Goal: Task Accomplishment & Management: Manage account settings

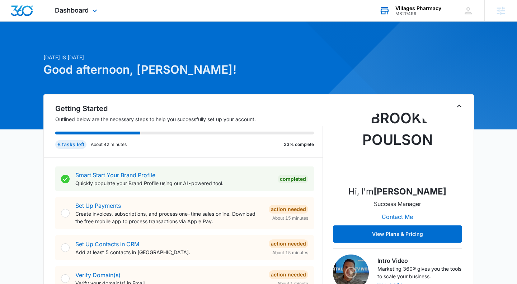
click at [424, 17] on div "Villages Pharmacy M329499 Your Accounts View All" at bounding box center [410, 10] width 83 height 21
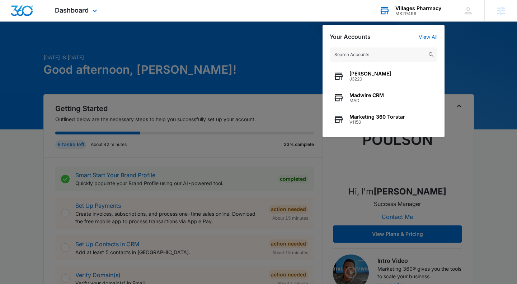
click at [359, 56] on input "text" at bounding box center [384, 54] width 108 height 14
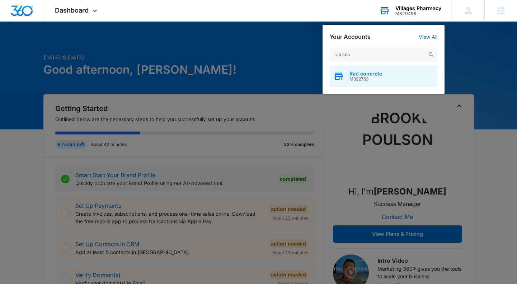
type input "rad con"
click at [365, 80] on span "M322763" at bounding box center [366, 78] width 33 height 5
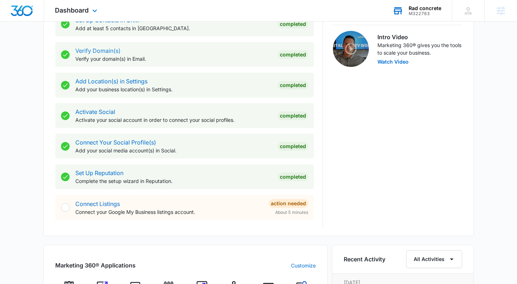
scroll to position [296, 0]
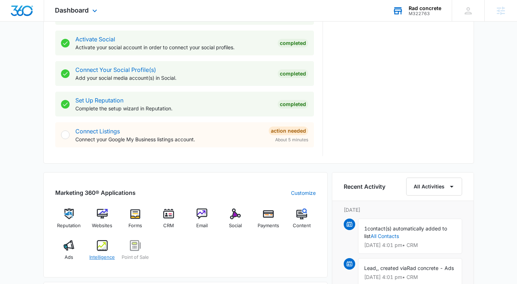
click at [100, 247] on img at bounding box center [102, 245] width 11 height 11
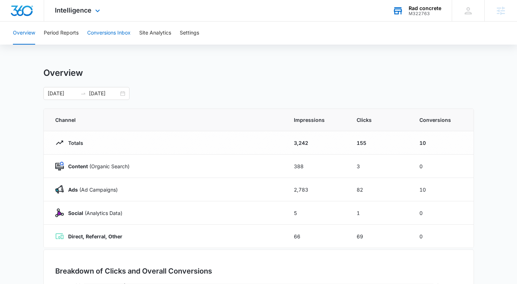
click at [127, 36] on button "Conversions Inbox" at bounding box center [108, 33] width 43 height 23
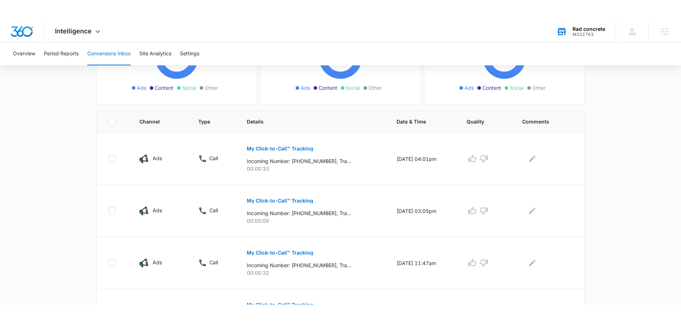
scroll to position [116, 0]
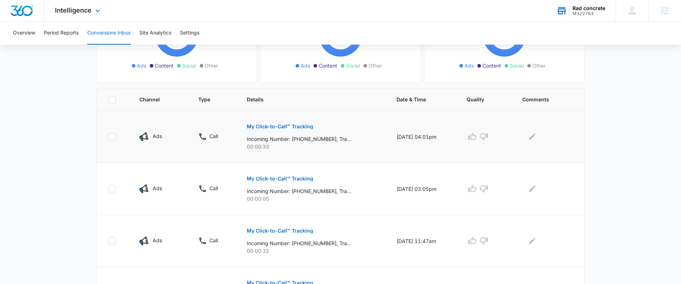
click at [260, 126] on p "My Click-to-Call™ Tracking" at bounding box center [280, 126] width 66 height 5
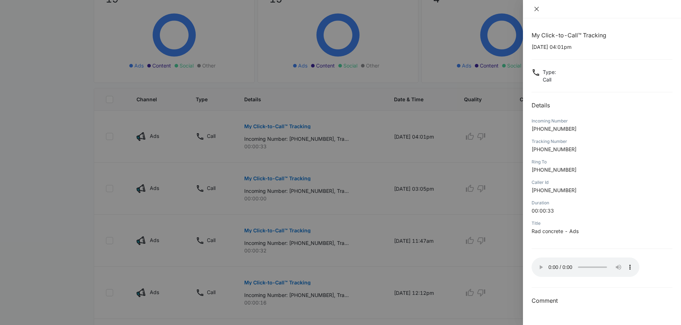
click at [522, 7] on icon "close" at bounding box center [537, 9] width 6 height 6
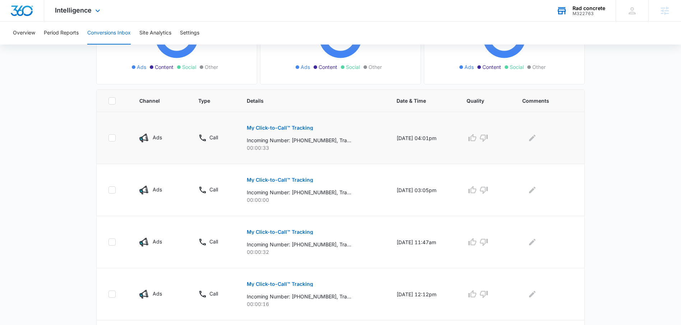
scroll to position [0, 0]
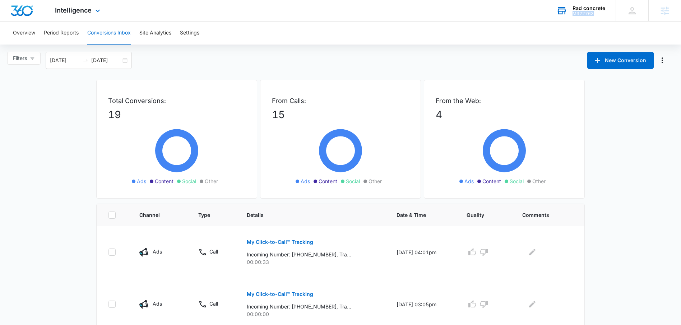
drag, startPoint x: 583, startPoint y: 18, endPoint x: 571, endPoint y: 15, distance: 13.2
click at [522, 15] on div "Rad concrete M322763 Your Accounts View All" at bounding box center [580, 10] width 70 height 21
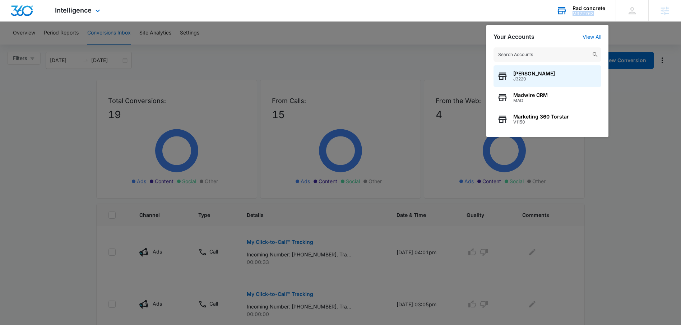
drag, startPoint x: 571, startPoint y: 15, endPoint x: 595, endPoint y: 12, distance: 25.0
click at [522, 12] on div "Rad concrete M322763 Your Accounts View All [PERSON_NAME] J3220 Madwire CRM MAD…" at bounding box center [580, 10] width 70 height 21
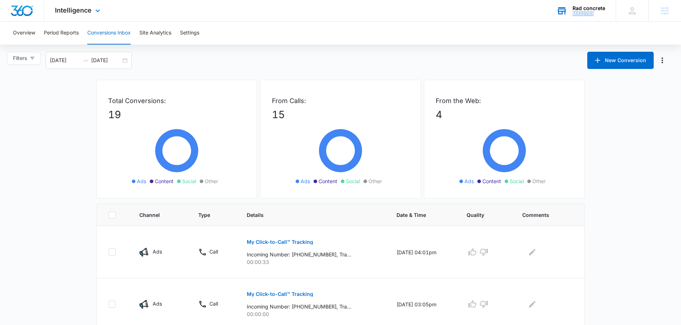
copy div "M322763"
click at [73, 12] on span "Intelligence" at bounding box center [73, 10] width 37 height 8
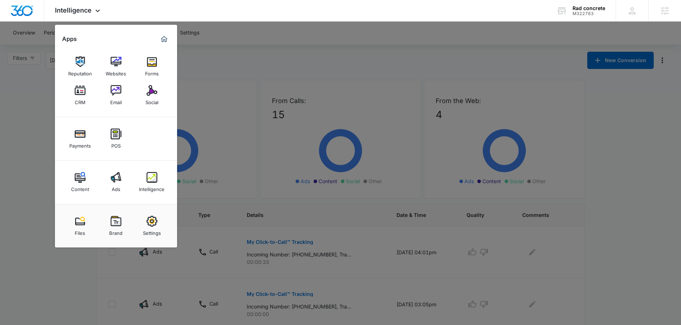
click at [112, 176] on img at bounding box center [116, 177] width 11 height 11
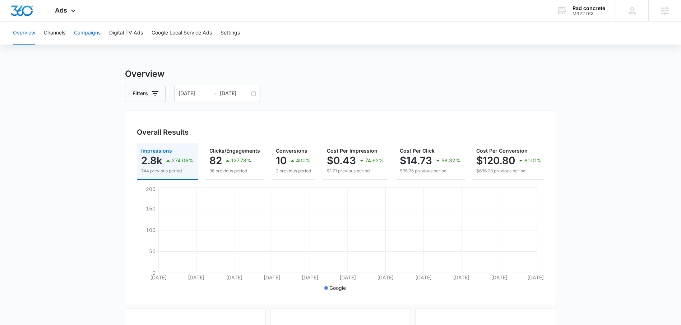
click at [85, 33] on button "Campaigns" at bounding box center [87, 33] width 27 height 23
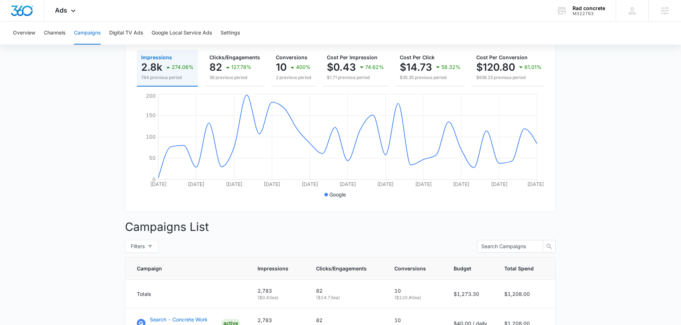
scroll to position [200, 0]
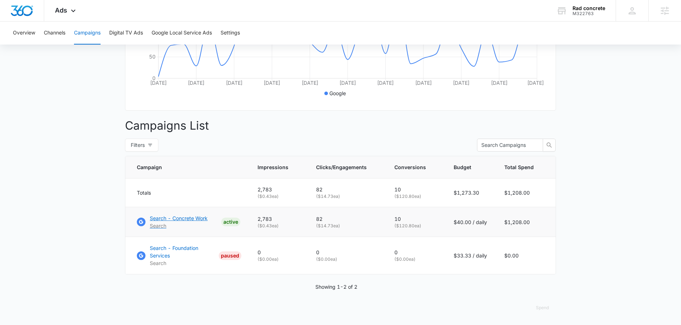
click at [196, 220] on p "Search - Concrete Work" at bounding box center [179, 218] width 58 height 8
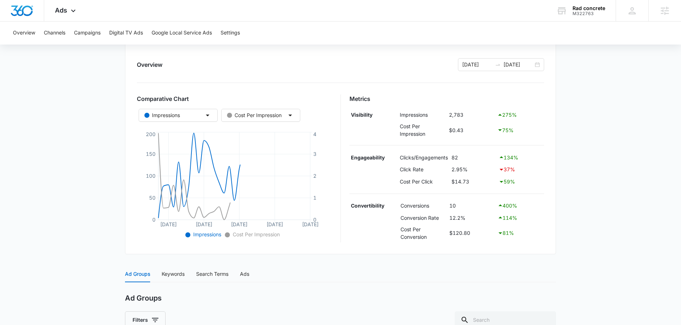
scroll to position [176, 0]
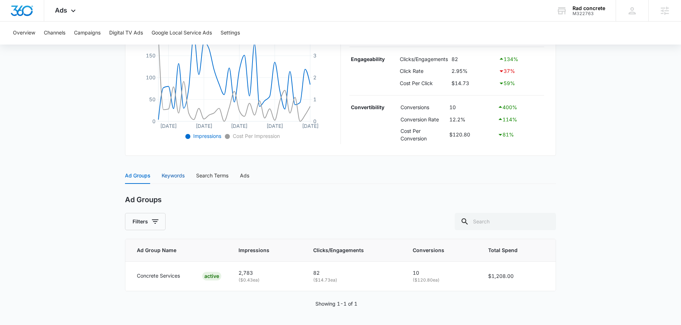
click at [181, 176] on div "Keywords" at bounding box center [173, 176] width 23 height 8
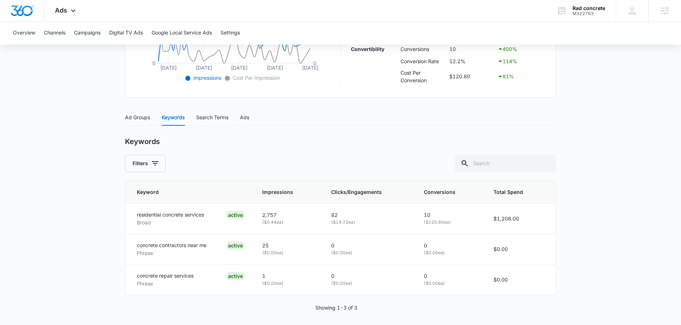
scroll to position [238, 0]
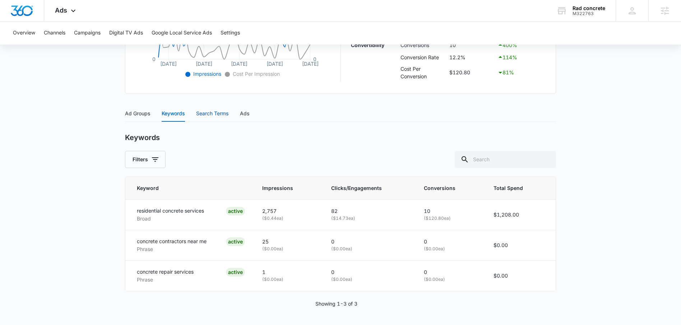
click at [218, 116] on div "Search Terms" at bounding box center [212, 114] width 32 height 8
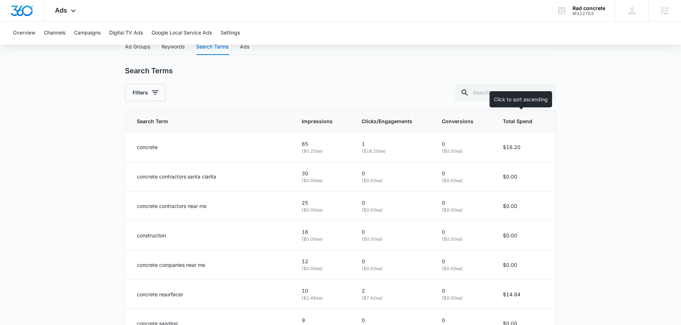
scroll to position [288, 0]
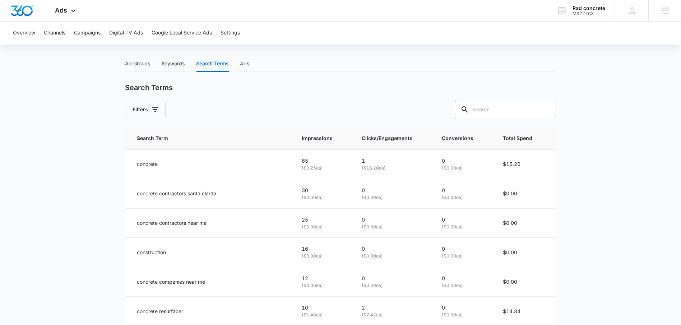
click at [499, 108] on input "text" at bounding box center [505, 109] width 101 height 17
type input "yard"
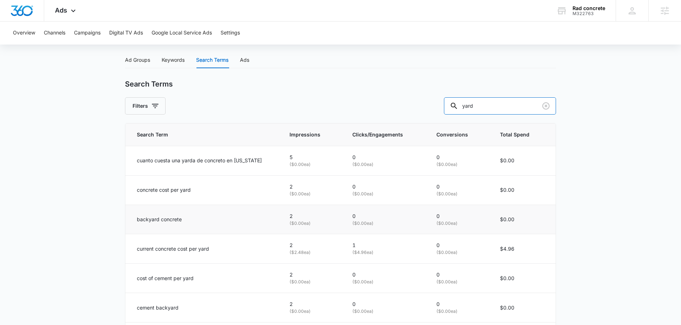
scroll to position [322, 0]
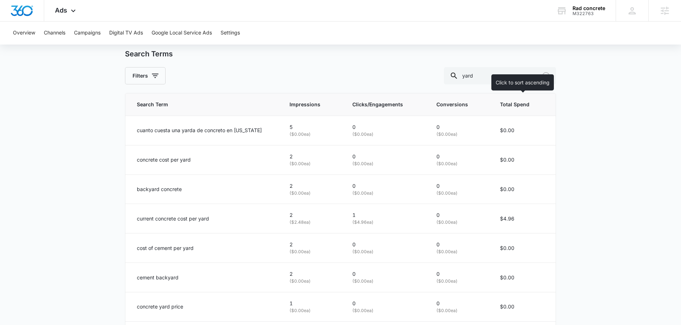
click at [520, 105] on span "Total Spend" at bounding box center [517, 105] width 34 height 8
click at [517, 105] on span "Total Spend" at bounding box center [517, 105] width 34 height 8
click at [523, 111] on th "Total Spend" at bounding box center [523, 104] width 64 height 23
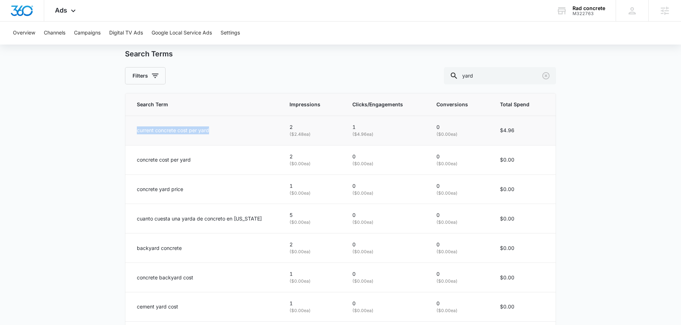
drag, startPoint x: 136, startPoint y: 129, endPoint x: 211, endPoint y: 132, distance: 75.1
click at [211, 132] on td "current concrete cost per yard" at bounding box center [202, 130] width 155 height 29
click at [91, 252] on main "Search - Concrete Work | Search Active $40.00 daily , $1,208.00 Spent Overview …" at bounding box center [340, 97] width 681 height 703
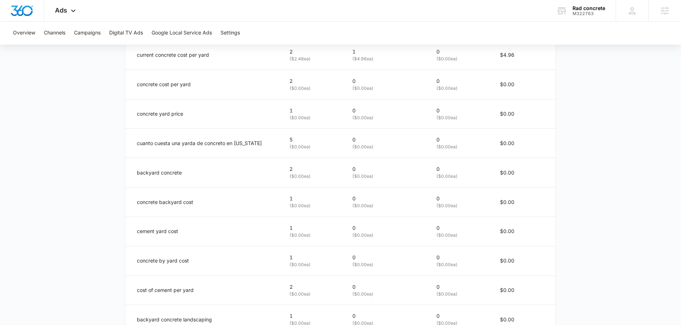
scroll to position [398, 0]
drag, startPoint x: 134, startPoint y: 174, endPoint x: 202, endPoint y: 166, distance: 68.1
click at [202, 166] on td "backyard concrete" at bounding box center [202, 171] width 155 height 29
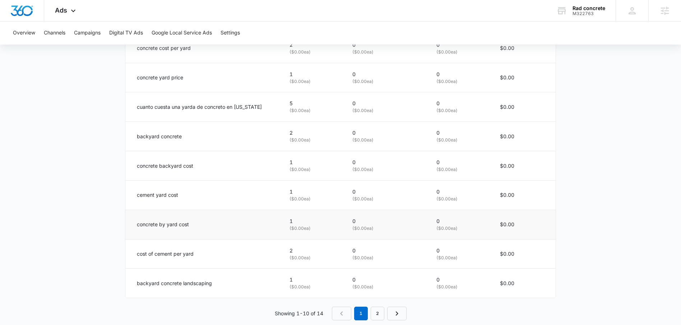
scroll to position [437, 0]
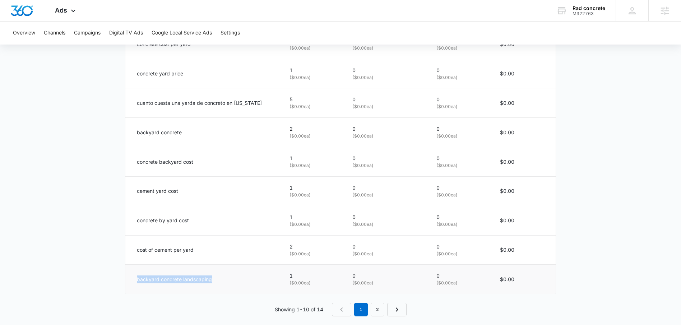
drag, startPoint x: 135, startPoint y: 281, endPoint x: 223, endPoint y: 276, distance: 87.8
click at [223, 276] on td "backyard concrete landscaping" at bounding box center [202, 279] width 155 height 29
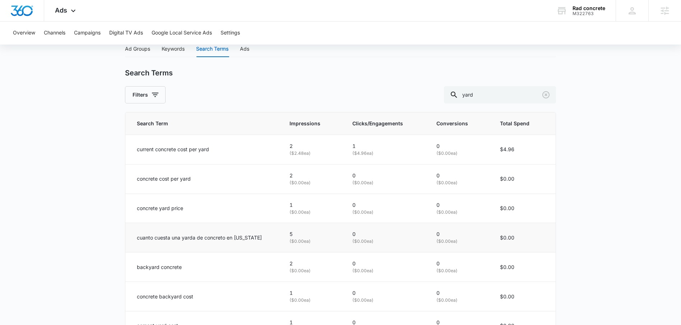
scroll to position [275, 0]
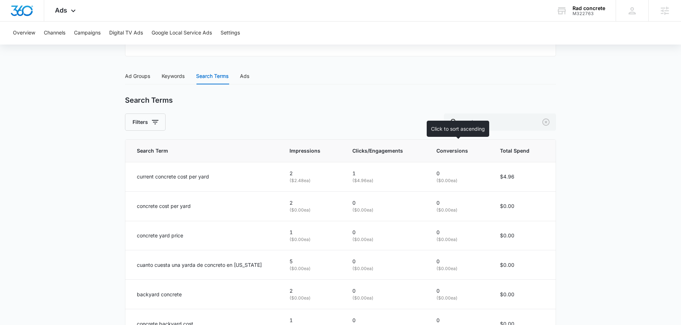
click at [455, 153] on span "Conversions" at bounding box center [454, 151] width 36 height 8
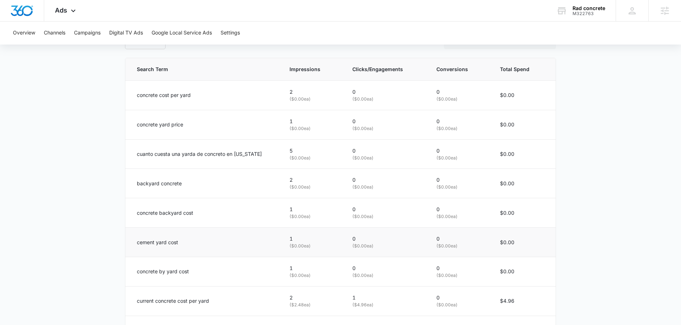
scroll to position [375, 0]
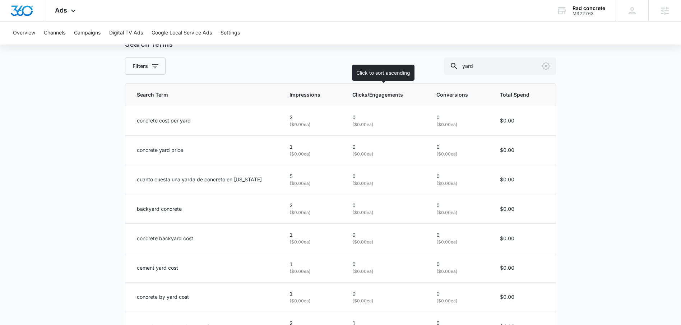
click at [404, 91] on span "Clicks/Engagements" at bounding box center [380, 95] width 56 height 8
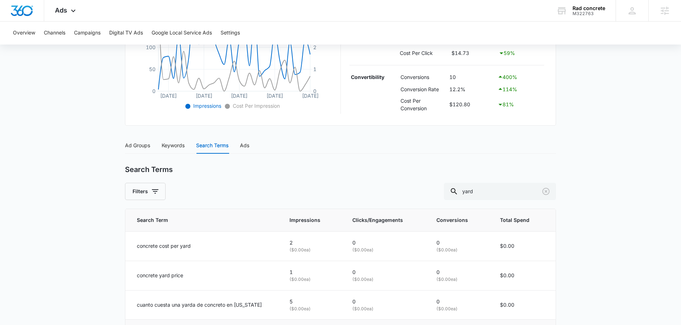
scroll to position [331, 0]
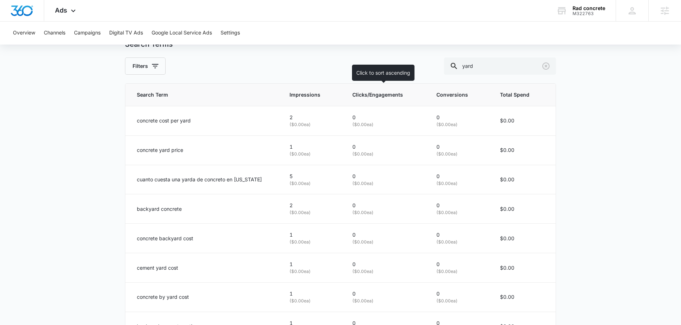
click at [401, 91] on span "Clicks/Engagements" at bounding box center [380, 95] width 56 height 8
click at [397, 97] on span "Clicks/Engagements" at bounding box center [380, 95] width 56 height 8
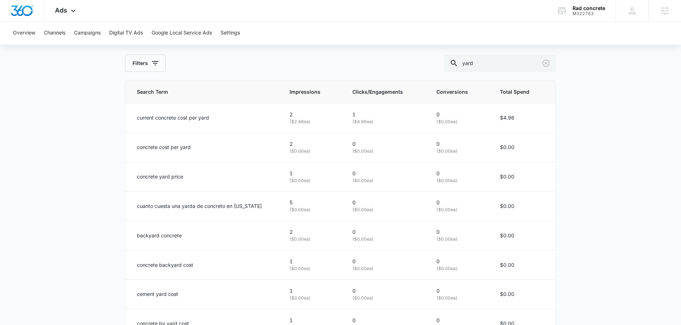
scroll to position [332, 0]
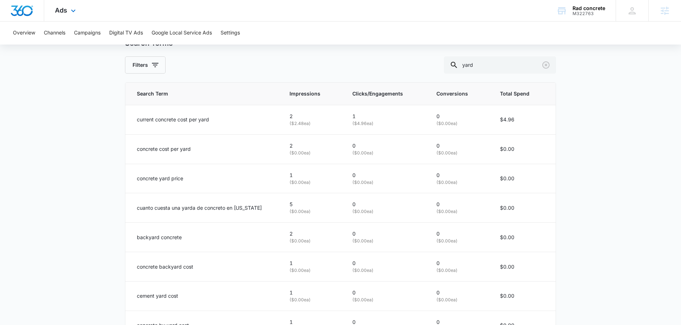
click at [73, 1] on div "Ads Apps Reputation Websites Forms CRM Email Social Payments POS Content Ads In…" at bounding box center [66, 10] width 44 height 21
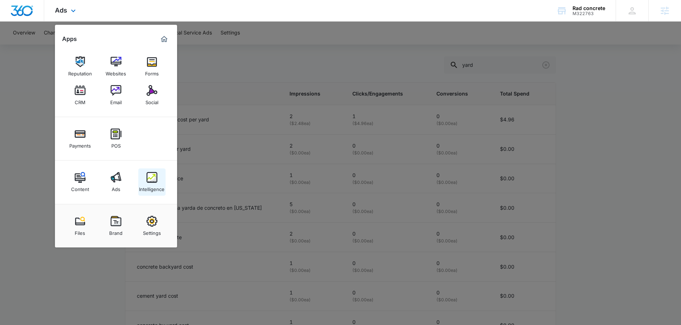
click at [149, 178] on img at bounding box center [151, 177] width 11 height 11
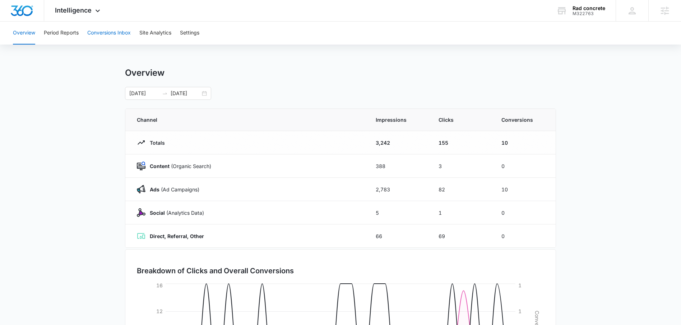
click at [119, 39] on button "Conversions Inbox" at bounding box center [108, 33] width 43 height 23
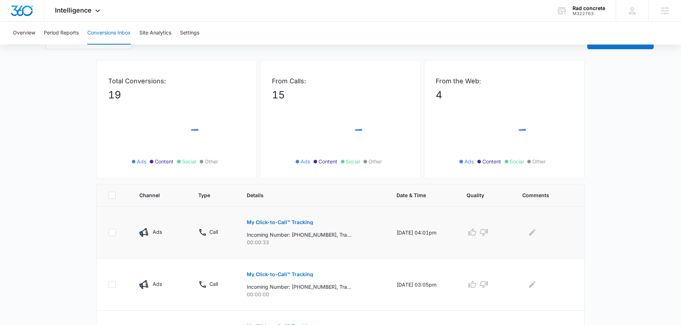
scroll to position [21, 0]
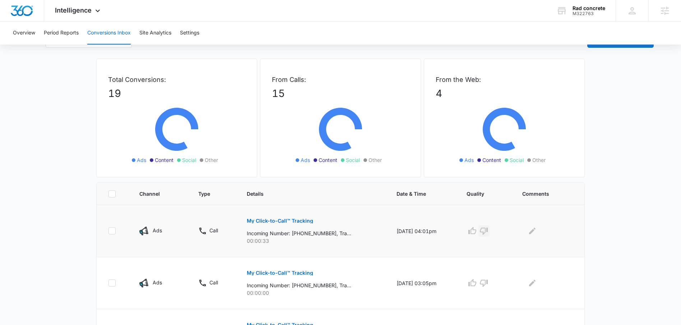
click at [488, 233] on icon "button" at bounding box center [483, 231] width 9 height 9
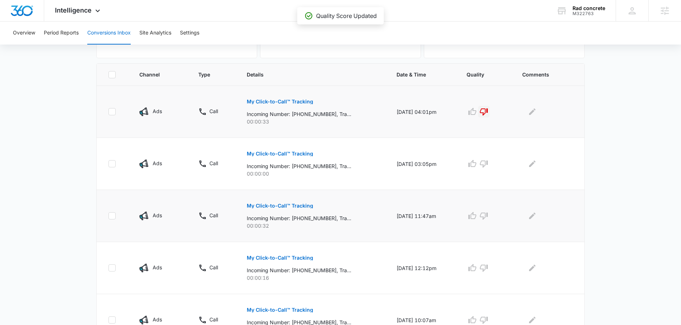
scroll to position [145, 0]
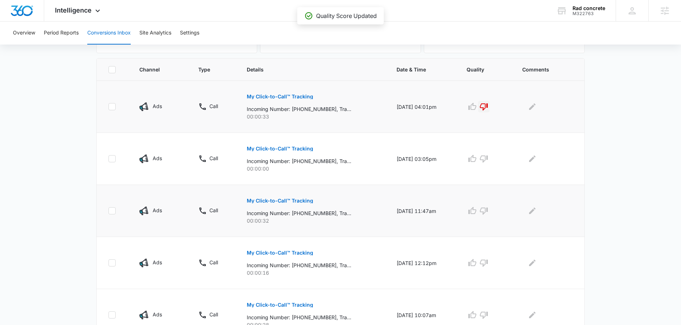
click at [289, 200] on p "My Click-to-Call™ Tracking" at bounding box center [280, 200] width 66 height 5
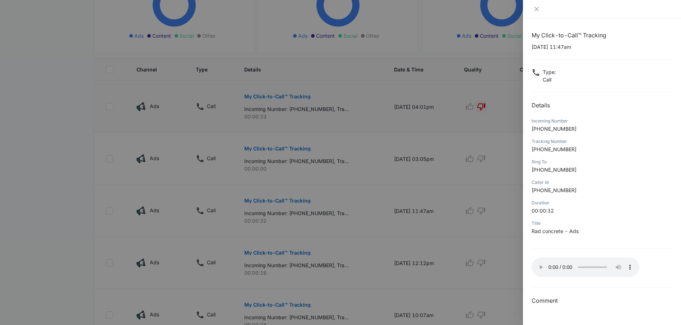
click at [371, 268] on div at bounding box center [340, 162] width 681 height 325
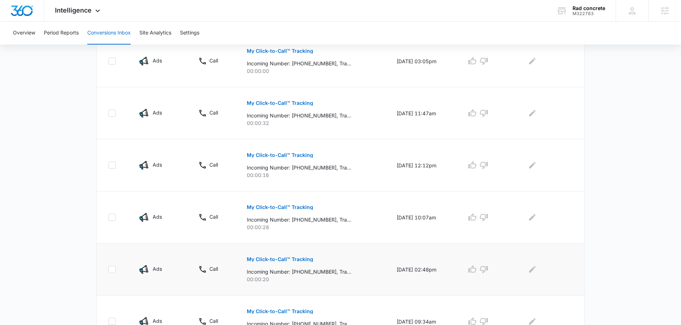
scroll to position [265, 0]
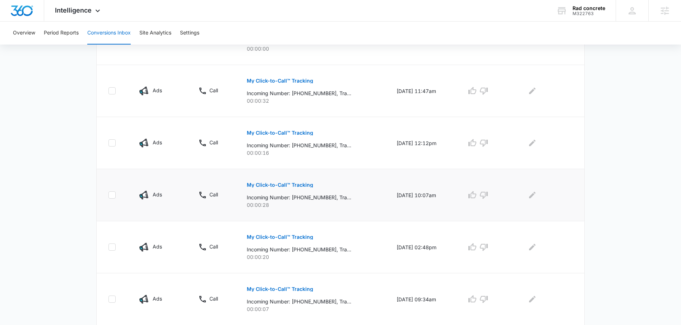
click at [299, 182] on p "My Click-to-Call™ Tracking" at bounding box center [280, 184] width 66 height 5
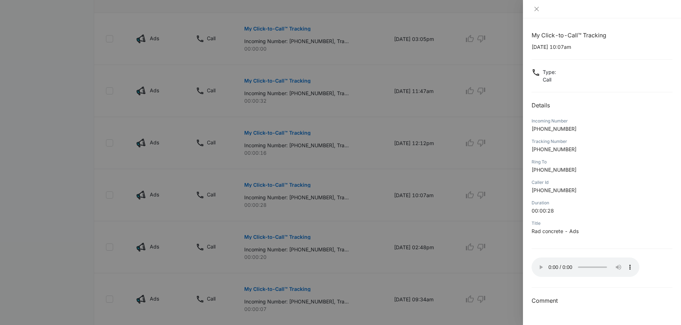
click at [338, 306] on div at bounding box center [340, 162] width 681 height 325
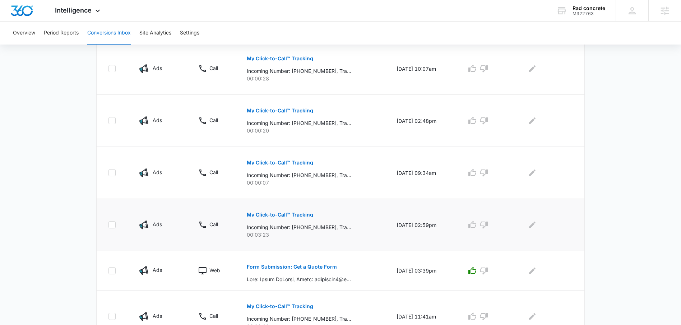
scroll to position [391, 0]
click at [297, 214] on p "My Click-to-Call™ Tracking" at bounding box center [280, 215] width 66 height 5
